Goal: Task Accomplishment & Management: Manage account settings

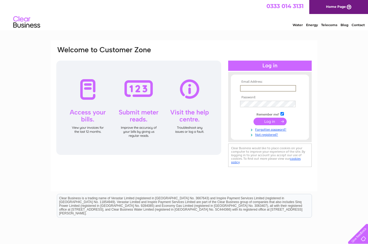
type input "Traceyt@live.co.uk"
click at [270, 122] on input "submit" at bounding box center [269, 122] width 33 height 8
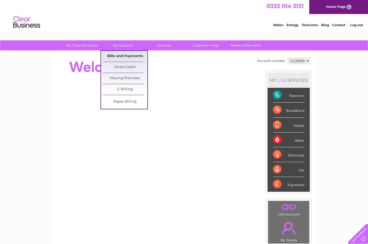
click at [128, 55] on link "Bills and Payments" at bounding box center [125, 56] width 44 height 11
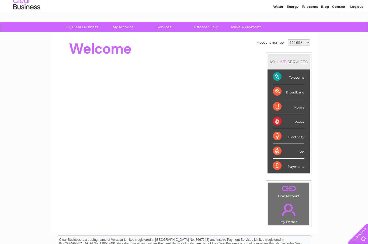
scroll to position [16, 0]
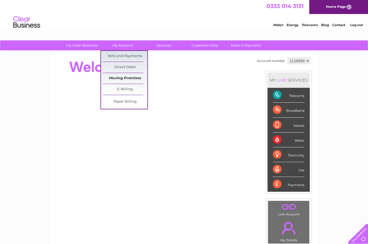
click at [129, 79] on link "Moving Premises" at bounding box center [125, 78] width 44 height 11
